Goal: Communication & Community: Answer question/provide support

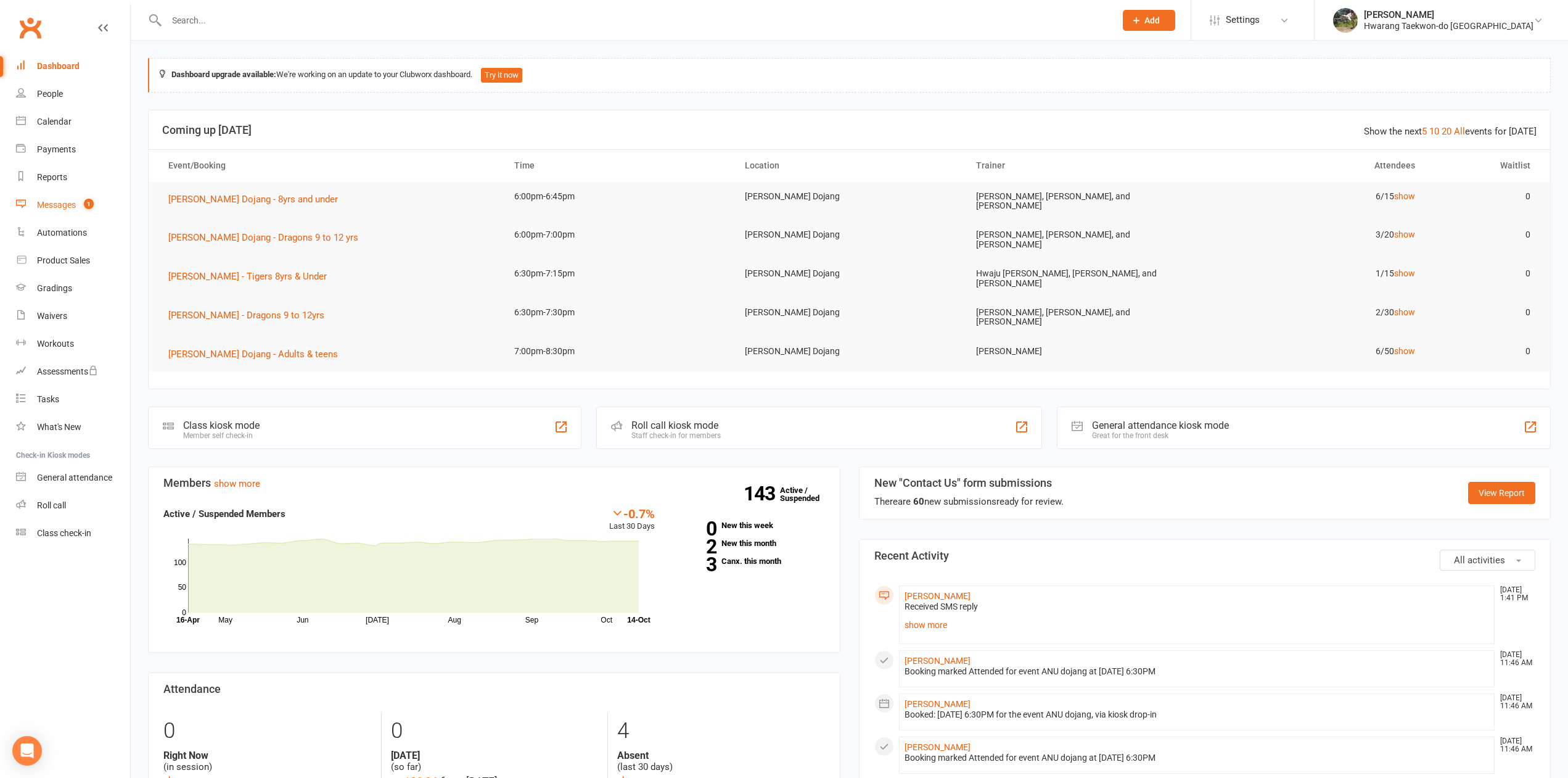
click at [69, 206] on div "Messages" at bounding box center [57, 204] width 39 height 10
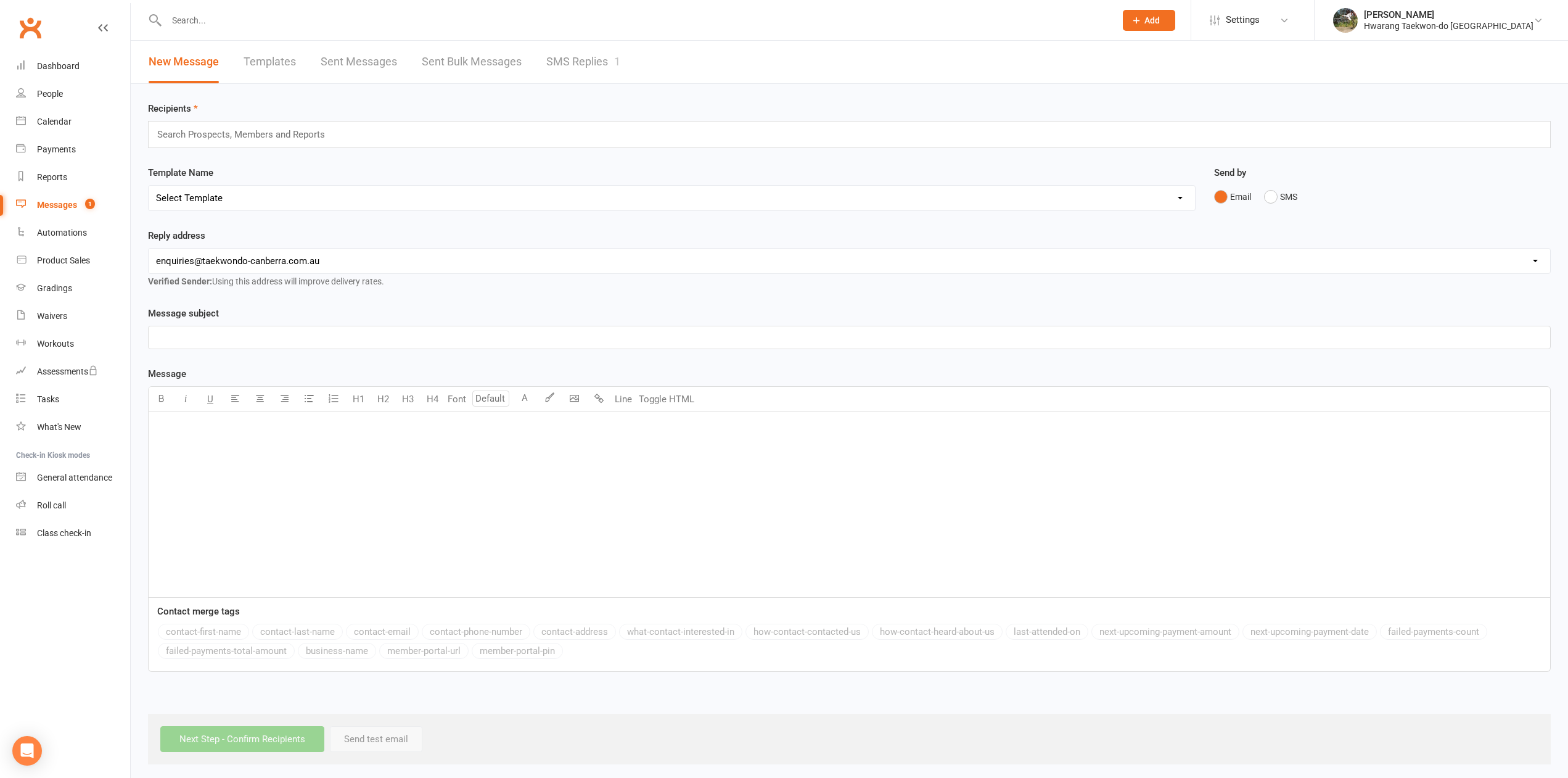
click at [576, 60] on link "SMS Replies 1" at bounding box center [583, 62] width 74 height 43
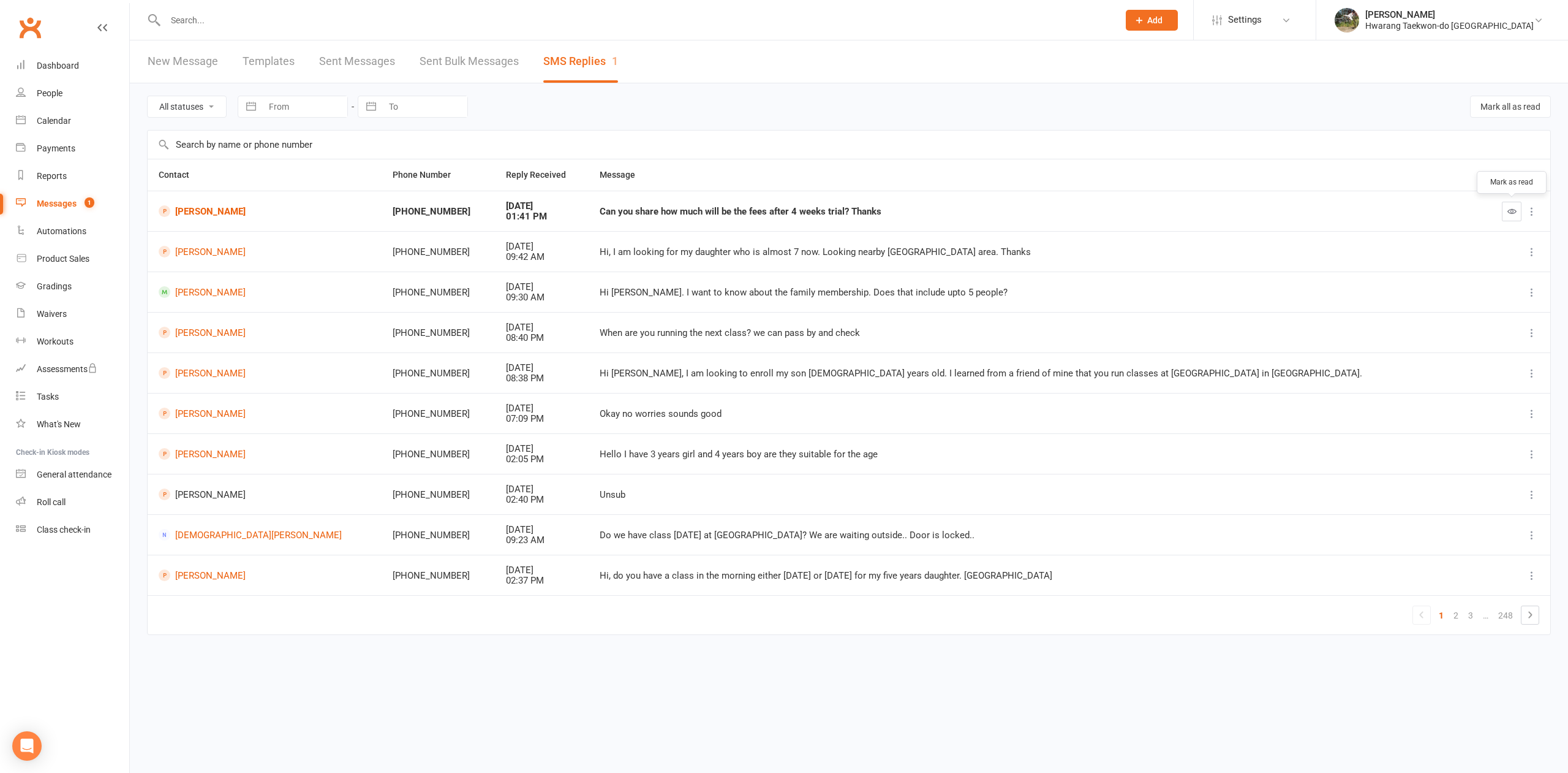
click at [1513, 209] on icon "button" at bounding box center [1512, 210] width 9 height 9
click at [210, 211] on link "[PERSON_NAME]" at bounding box center [266, 210] width 217 height 11
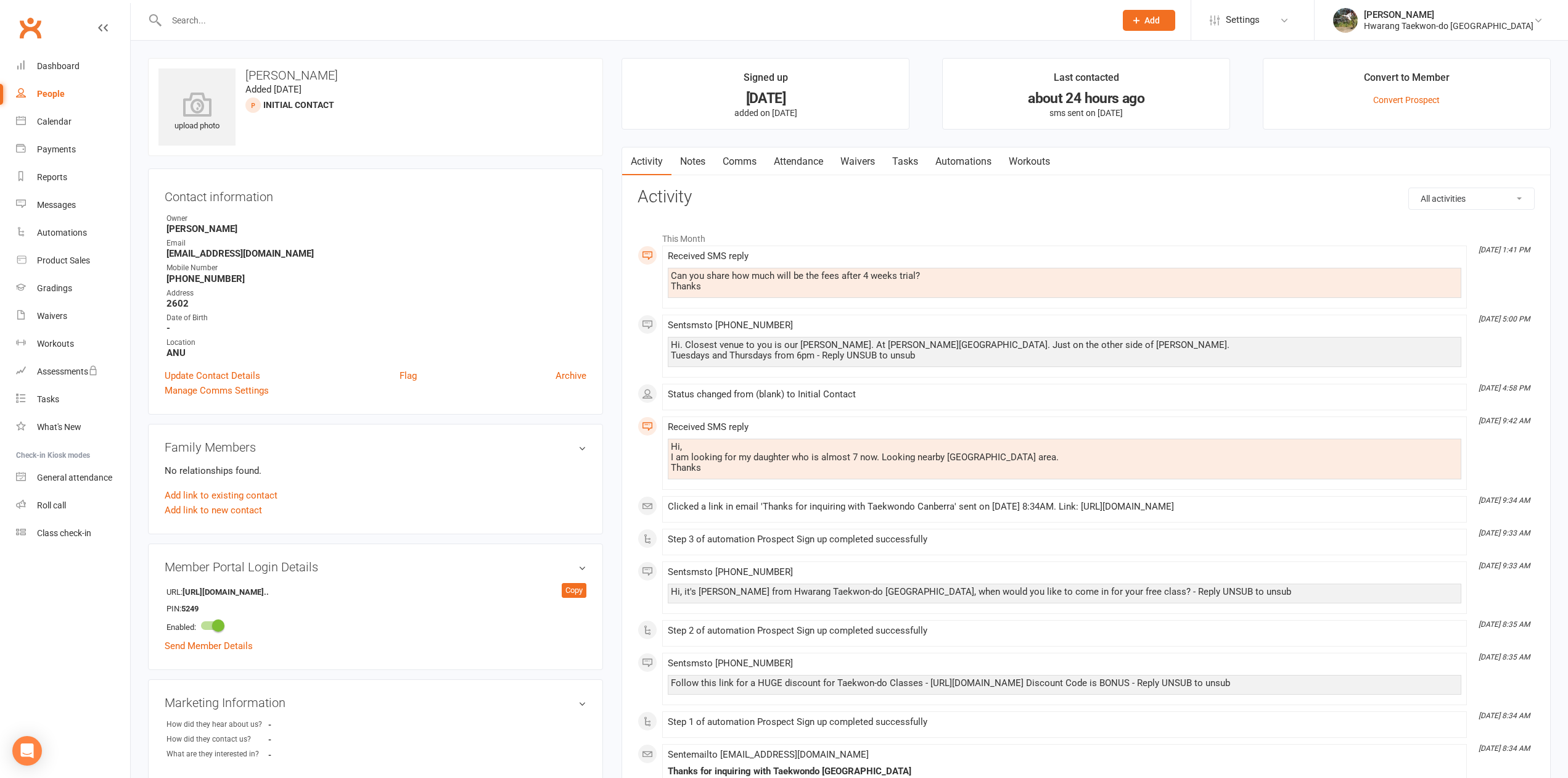
click at [741, 159] on link "Comms" at bounding box center [739, 162] width 51 height 28
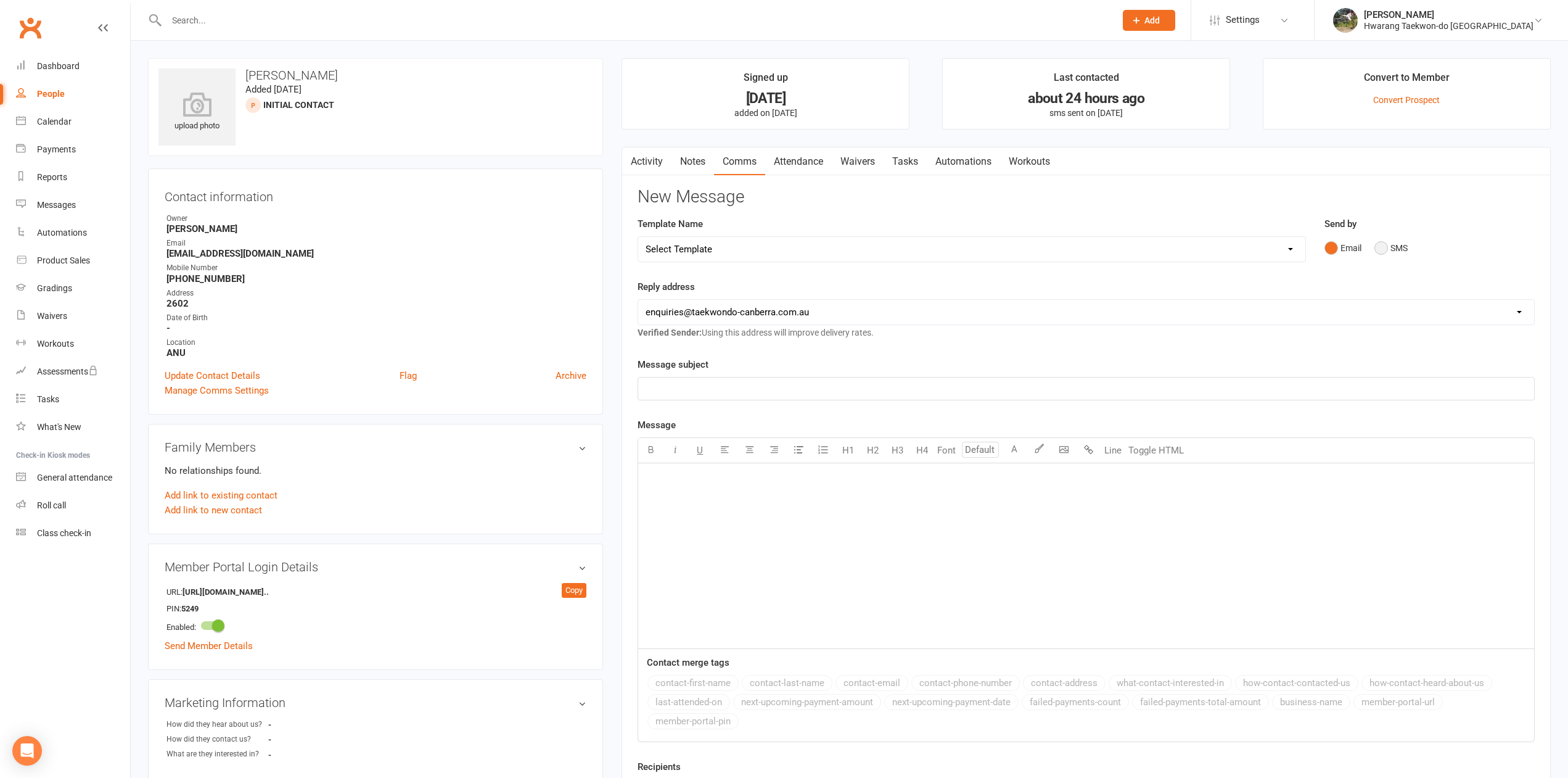
click at [1379, 253] on button "SMS" at bounding box center [1390, 247] width 33 height 23
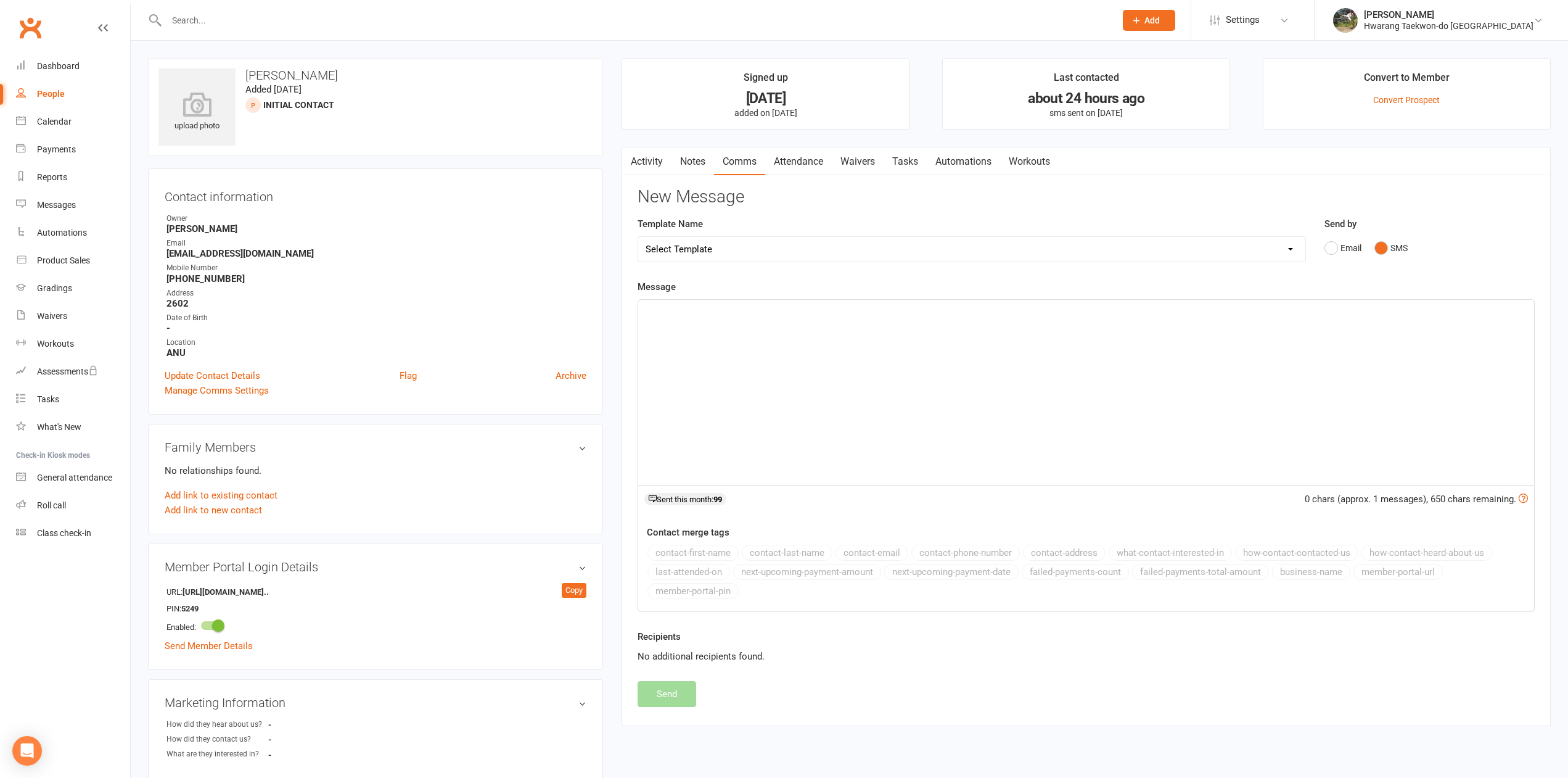
click at [709, 348] on div "﻿" at bounding box center [1086, 393] width 896 height 185
click at [790, 332] on div "﻿" at bounding box center [1086, 393] width 896 height 185
click at [679, 695] on button "Send" at bounding box center [667, 693] width 59 height 26
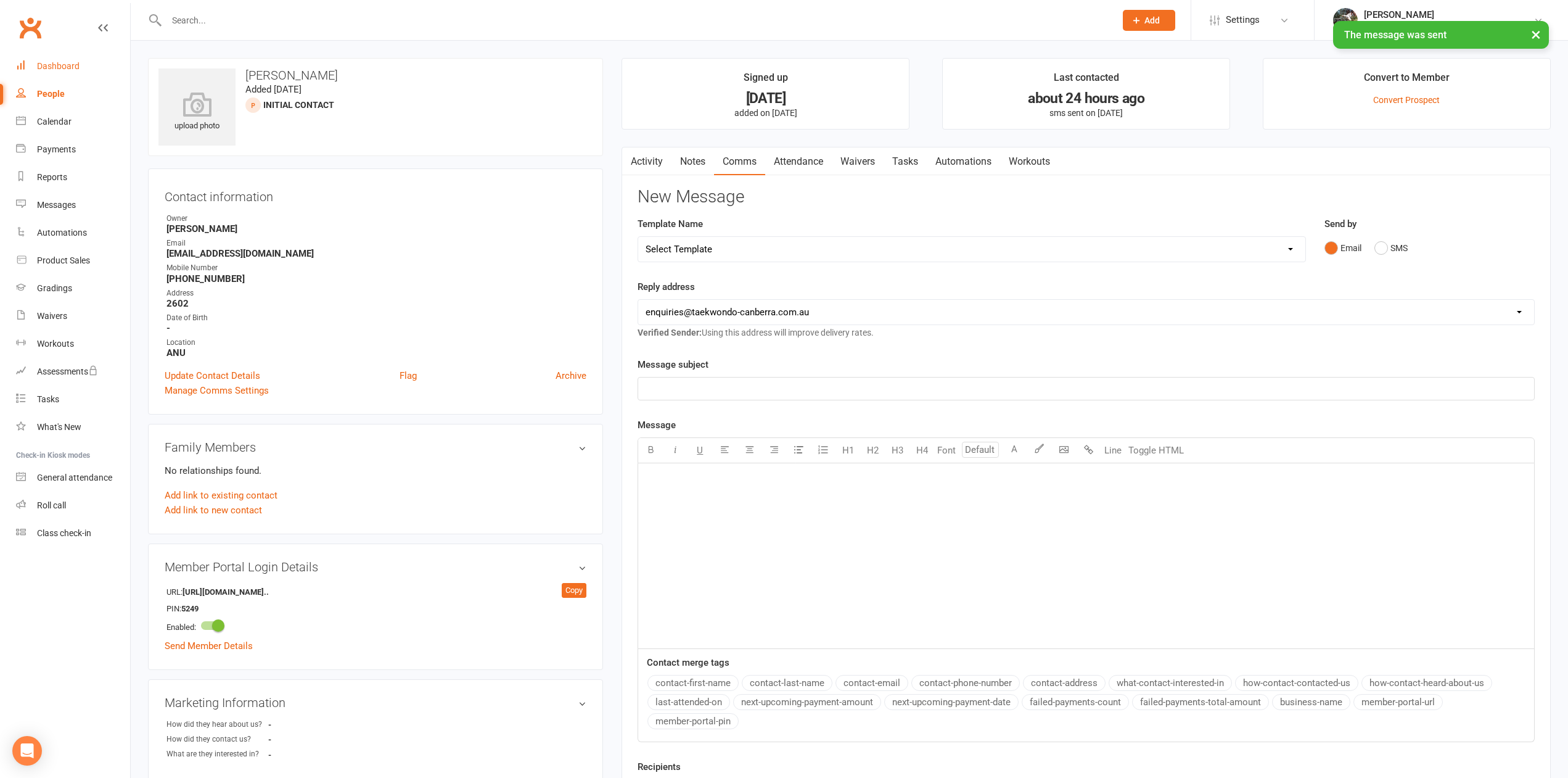
drag, startPoint x: 44, startPoint y: 61, endPoint x: 76, endPoint y: 67, distance: 32.6
click at [45, 61] on link "Dashboard" at bounding box center [73, 66] width 114 height 28
